Goal: Task Accomplishment & Management: Use online tool/utility

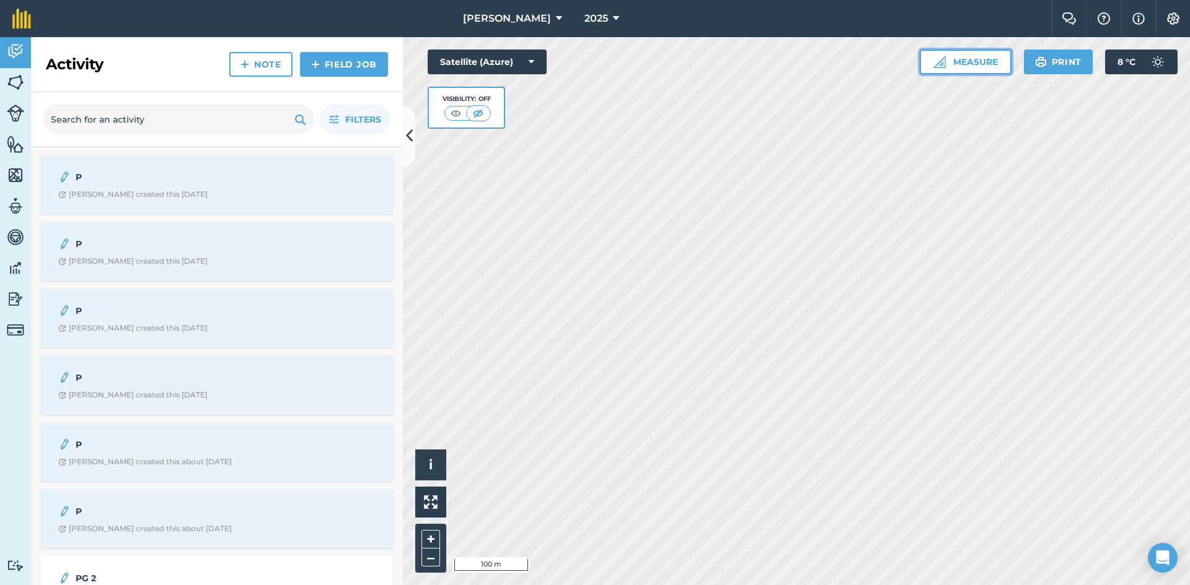
click at [963, 69] on button "Measure" at bounding box center [965, 62] width 92 height 25
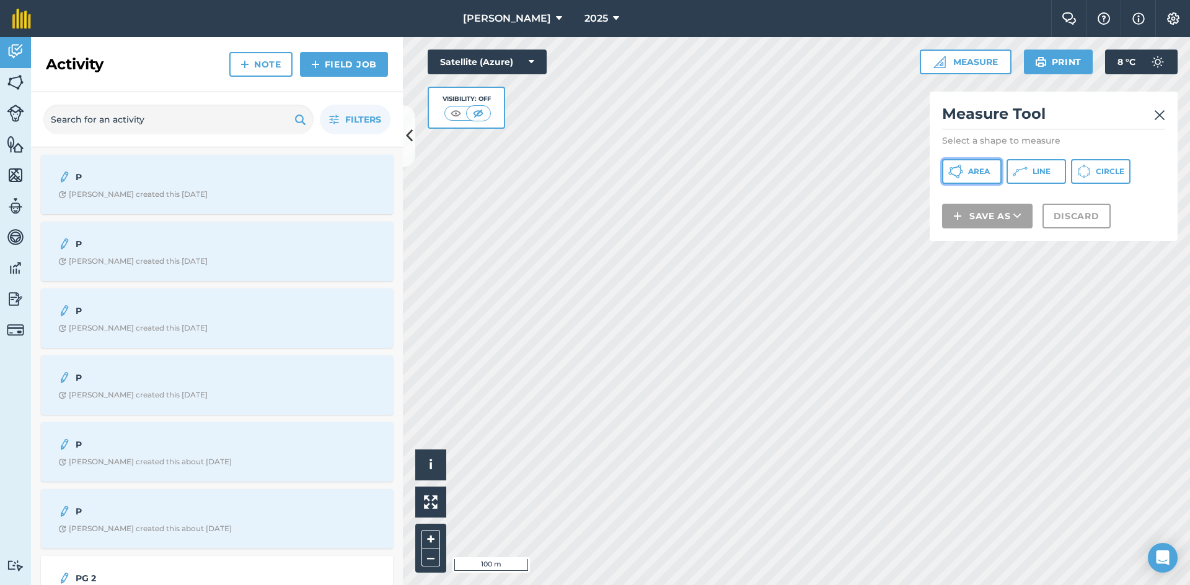
click at [976, 170] on span "Area" at bounding box center [979, 172] width 22 height 10
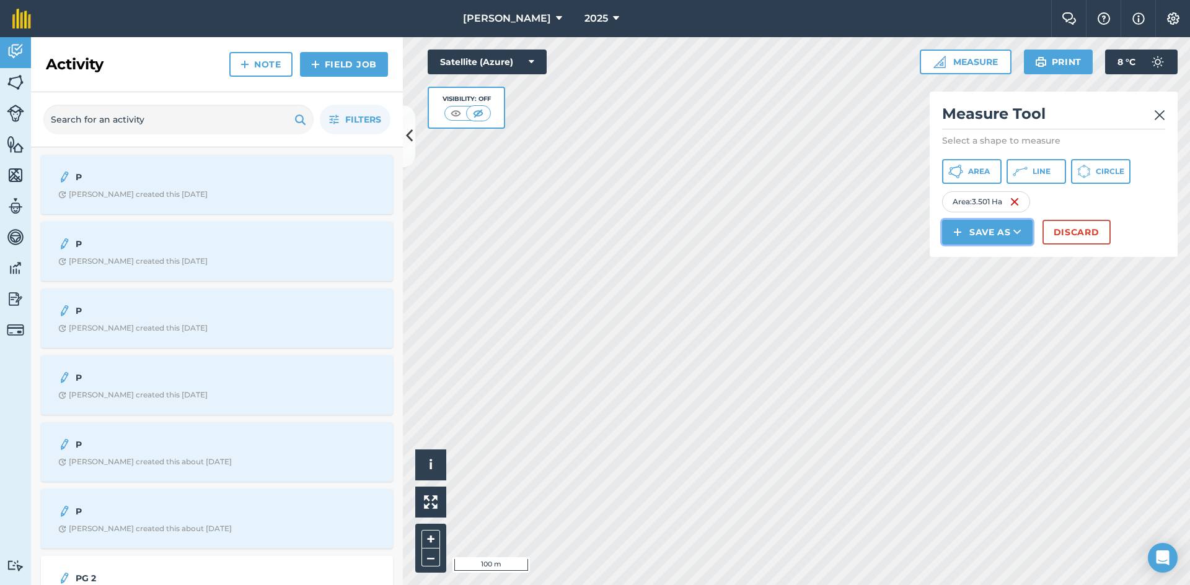
click at [998, 235] on button "Save as" at bounding box center [987, 232] width 90 height 25
click at [998, 257] on link "Field" at bounding box center [987, 260] width 87 height 27
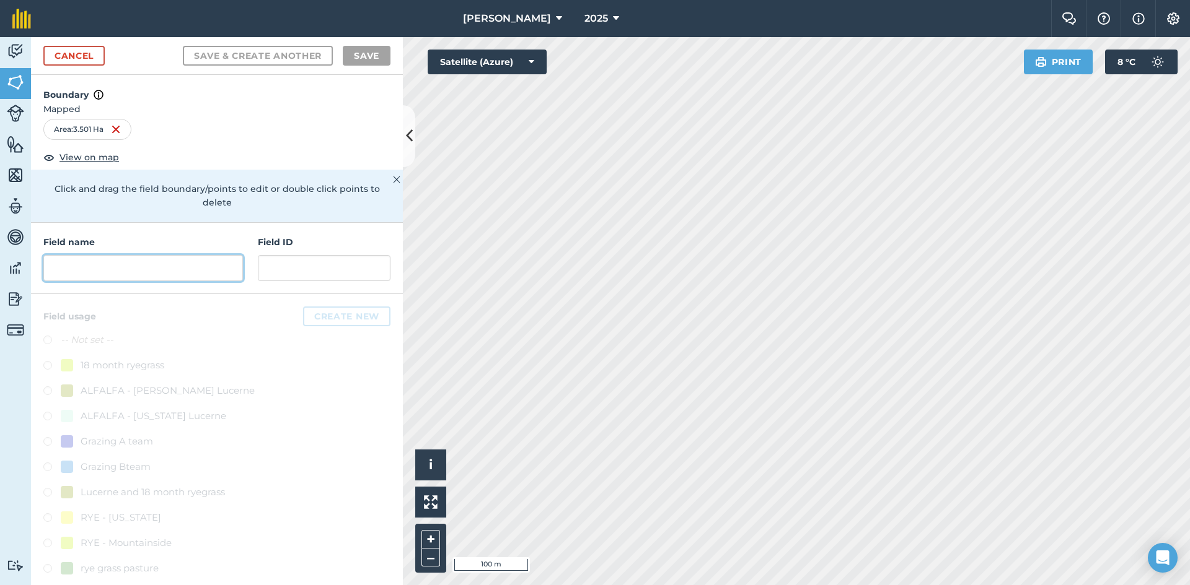
click at [91, 265] on input "text" at bounding box center [143, 268] width 200 height 26
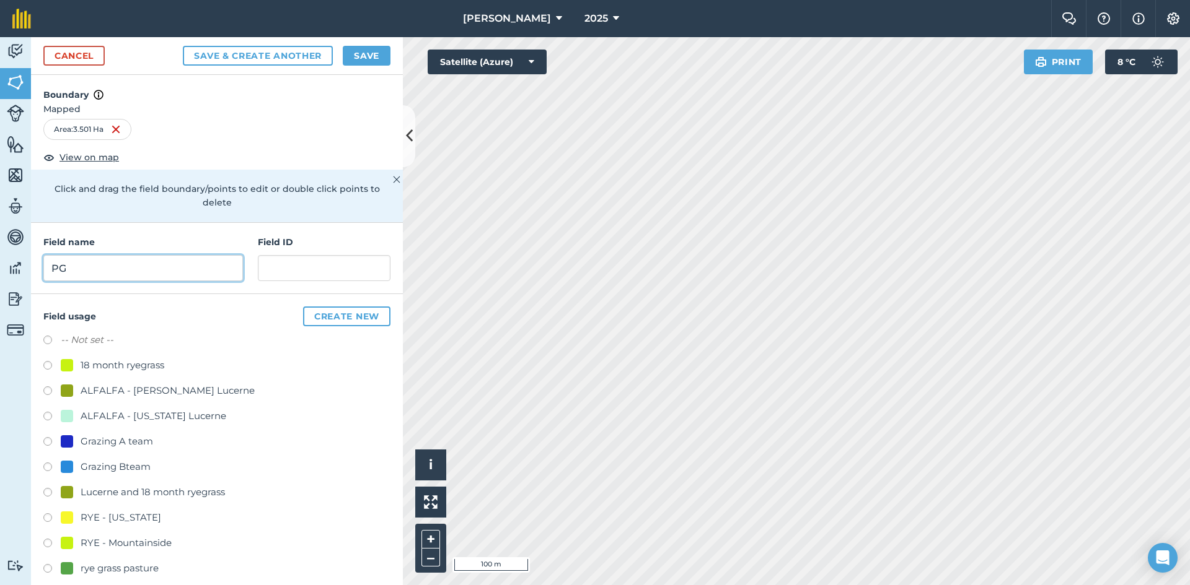
type input "P"
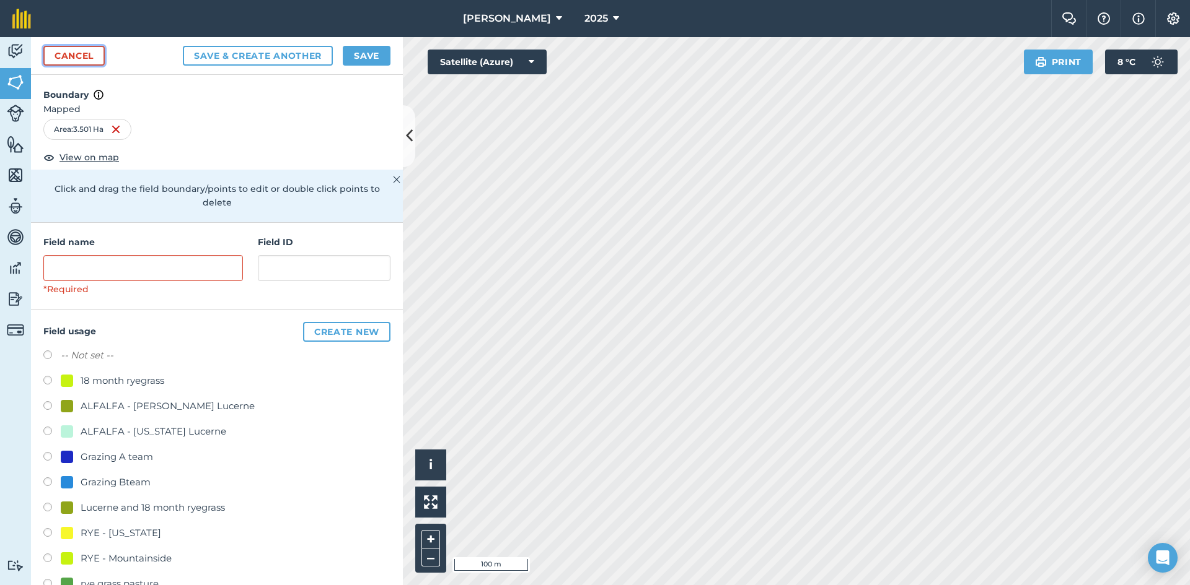
click at [83, 59] on link "Cancel" at bounding box center [73, 56] width 61 height 20
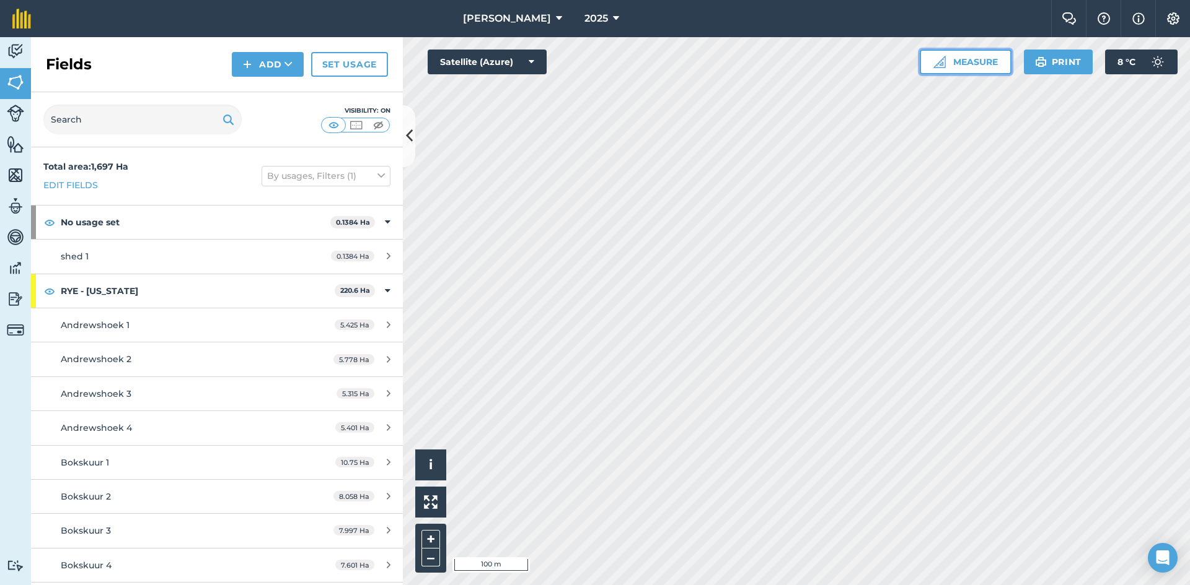
click at [965, 63] on button "Measure" at bounding box center [965, 62] width 92 height 25
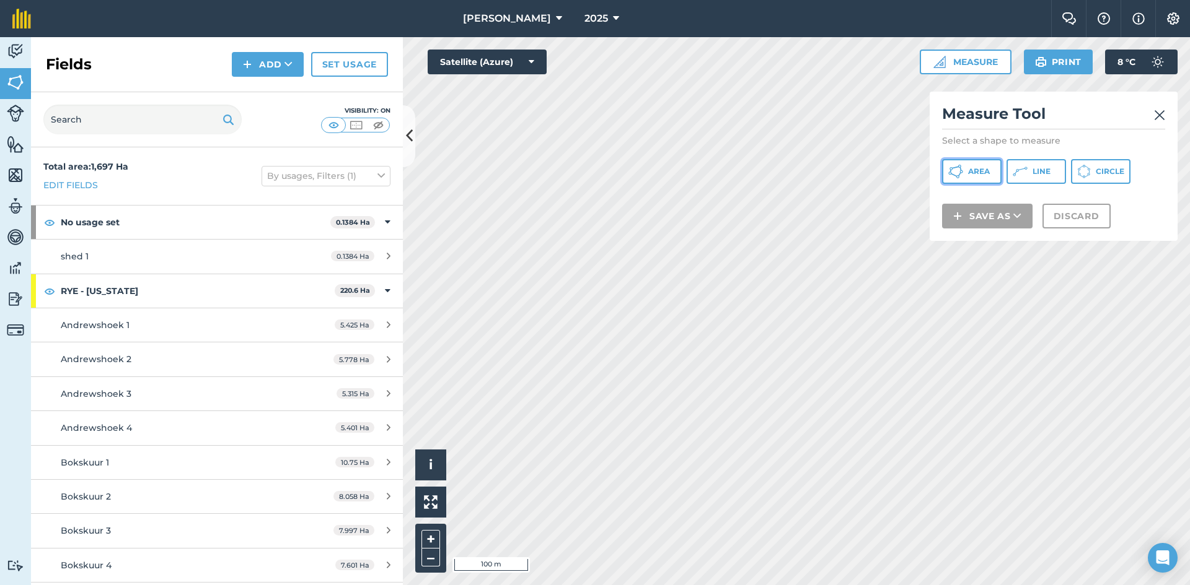
click at [978, 170] on span "Area" at bounding box center [979, 172] width 22 height 10
click at [1027, 173] on button "Line" at bounding box center [1035, 171] width 59 height 25
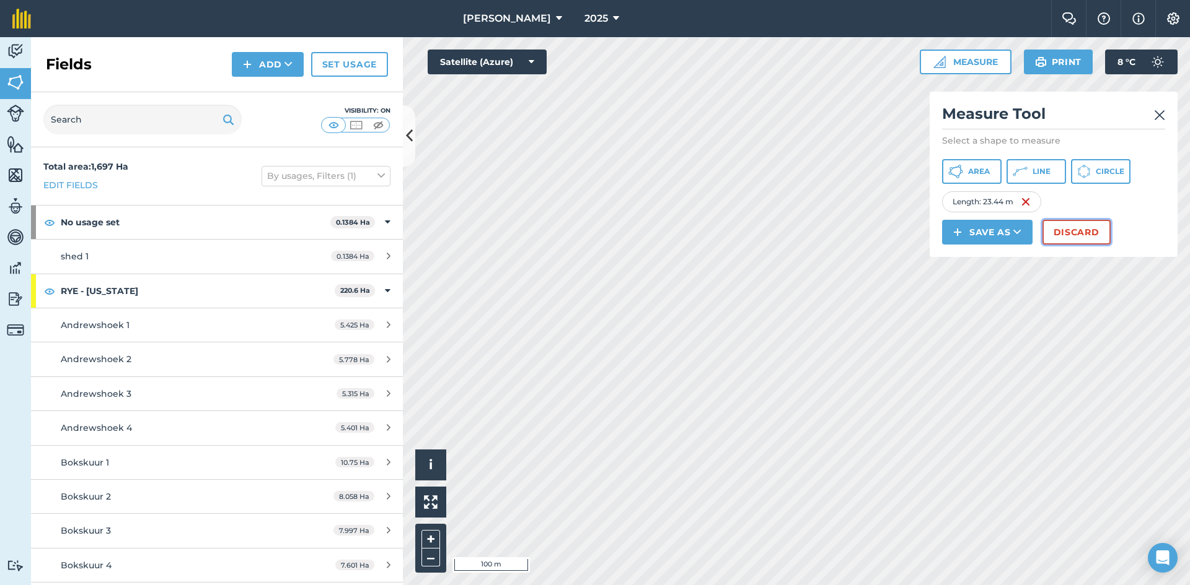
click at [1068, 230] on button "Discard" at bounding box center [1076, 232] width 68 height 25
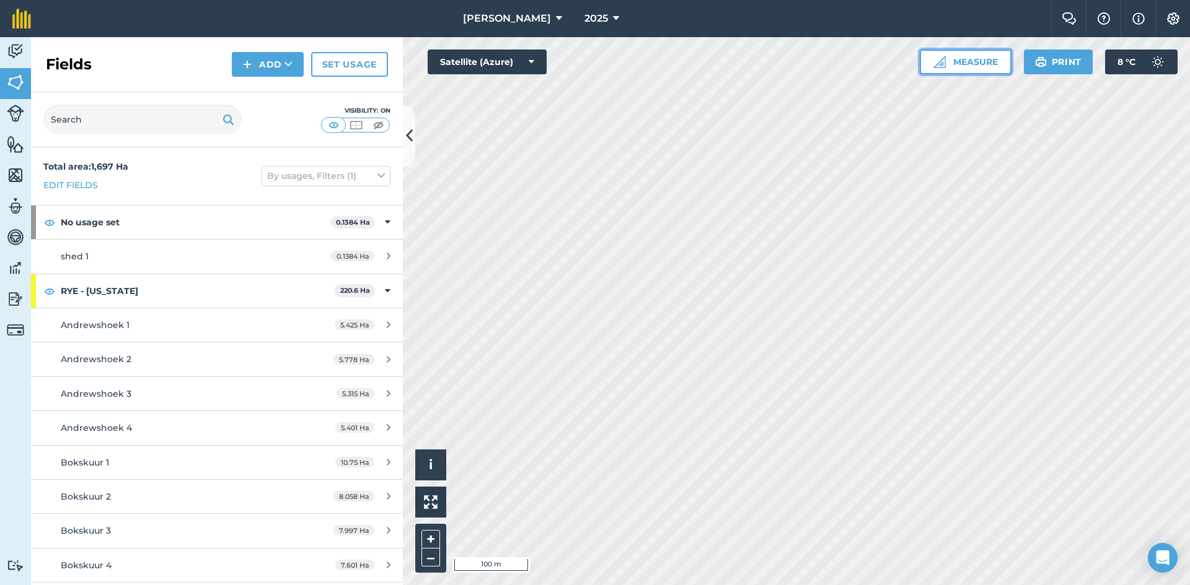
click at [967, 62] on button "Measure" at bounding box center [965, 62] width 92 height 25
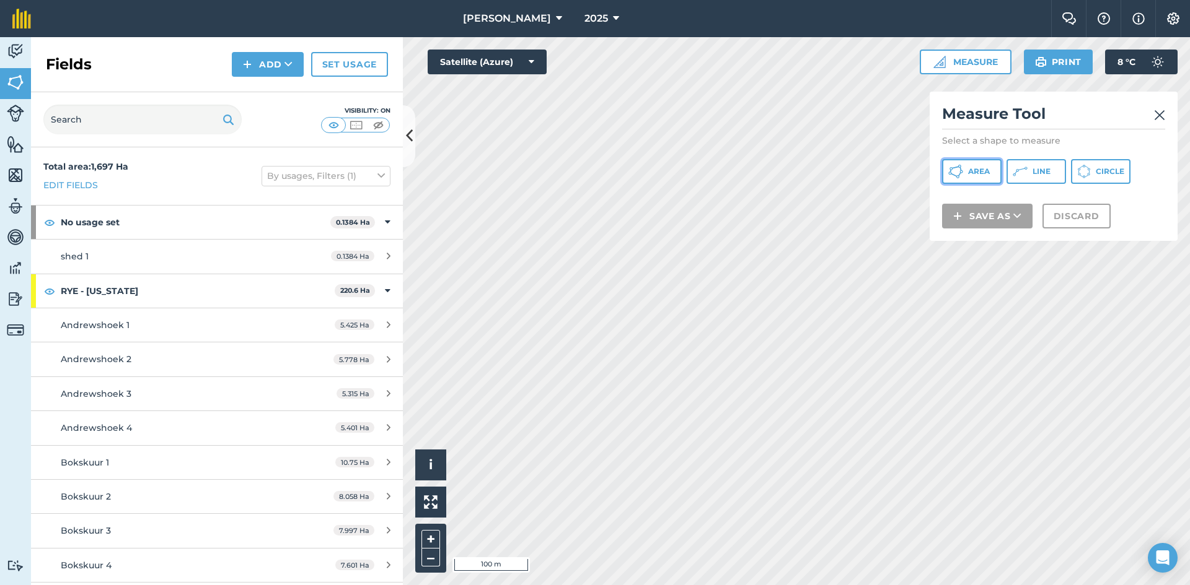
click at [973, 169] on span "Area" at bounding box center [979, 172] width 22 height 10
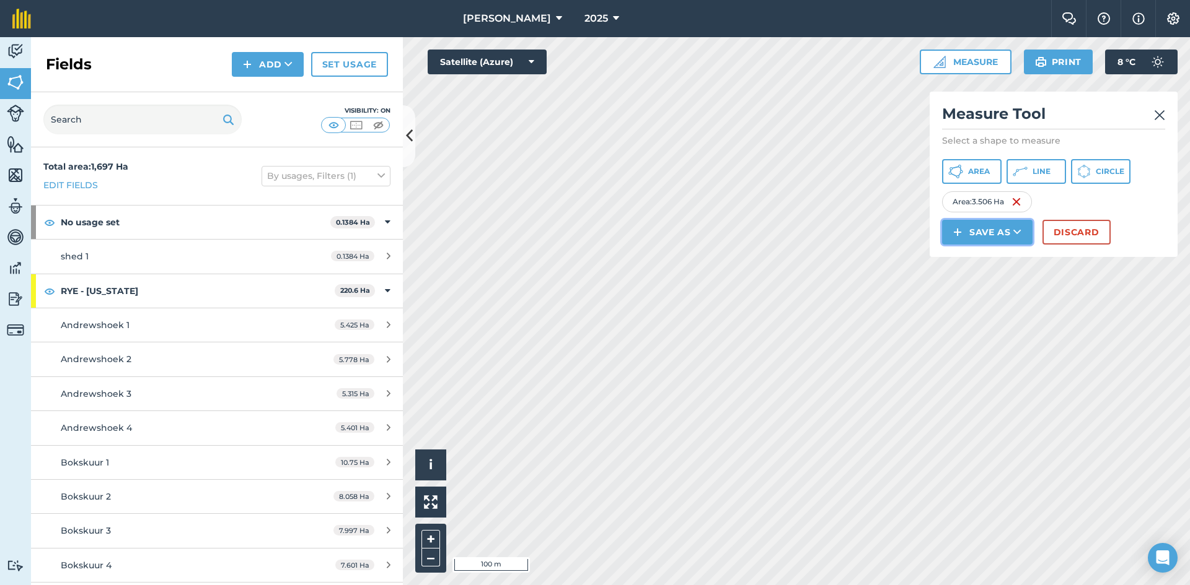
click at [1015, 230] on icon at bounding box center [1017, 232] width 8 height 12
click at [1020, 314] on link "Note" at bounding box center [987, 315] width 87 height 27
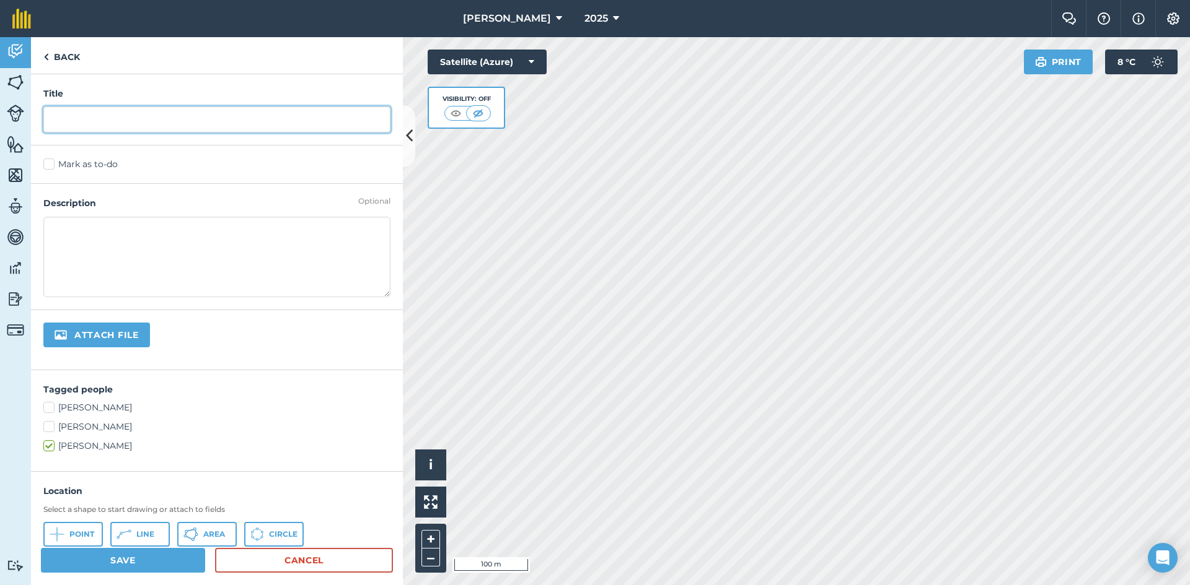
click at [73, 118] on input "text" at bounding box center [216, 120] width 347 height 26
type input "p"
type input "PG 1"
click at [64, 531] on icon at bounding box center [57, 534] width 15 height 15
click at [149, 554] on button "Save" at bounding box center [123, 560] width 164 height 25
